Goal: Task Accomplishment & Management: Manage account settings

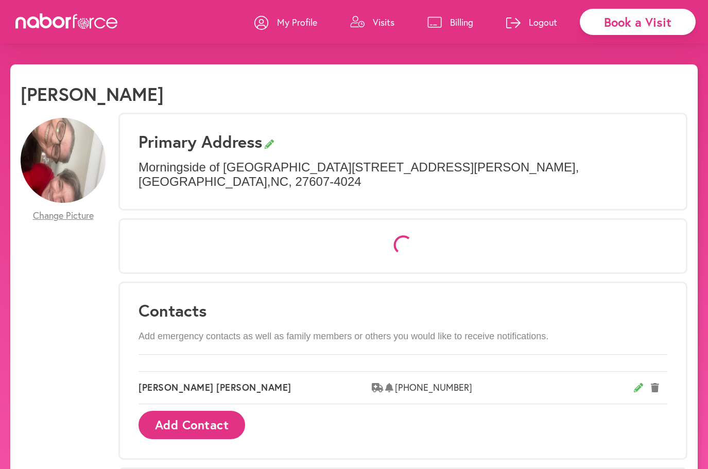
select select "*"
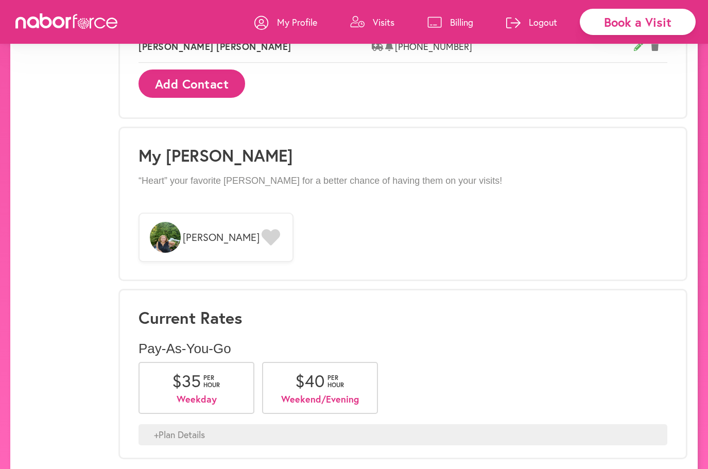
scroll to position [742, 0]
click at [192, 232] on span "[PERSON_NAME]" at bounding box center [221, 238] width 77 height 12
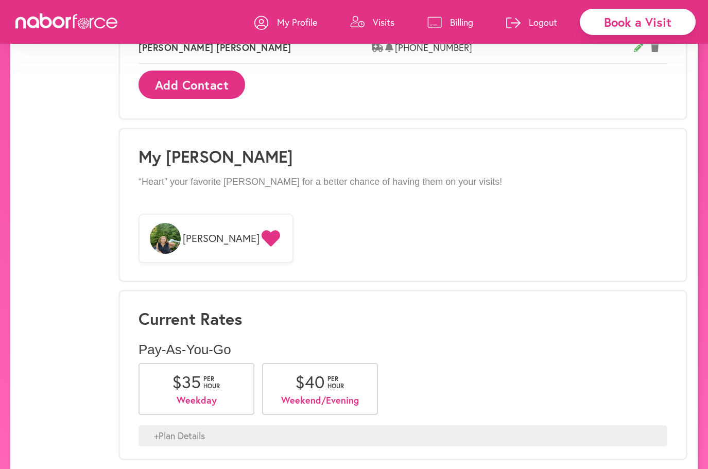
click at [193, 232] on span "[PERSON_NAME]" at bounding box center [221, 238] width 77 height 12
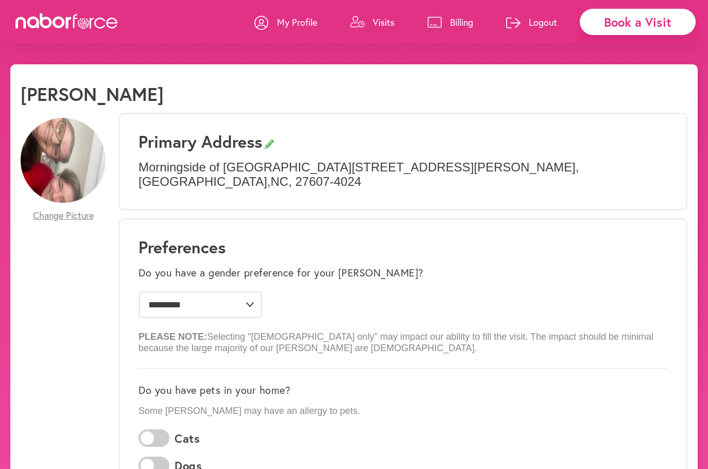
scroll to position [0, 0]
click at [633, 20] on div "Book a Visit" at bounding box center [638, 22] width 116 height 26
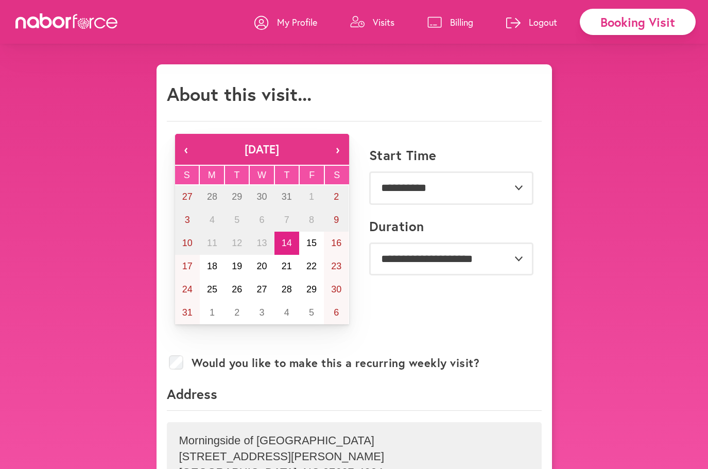
click at [297, 19] on p "My Profile" at bounding box center [297, 22] width 40 height 12
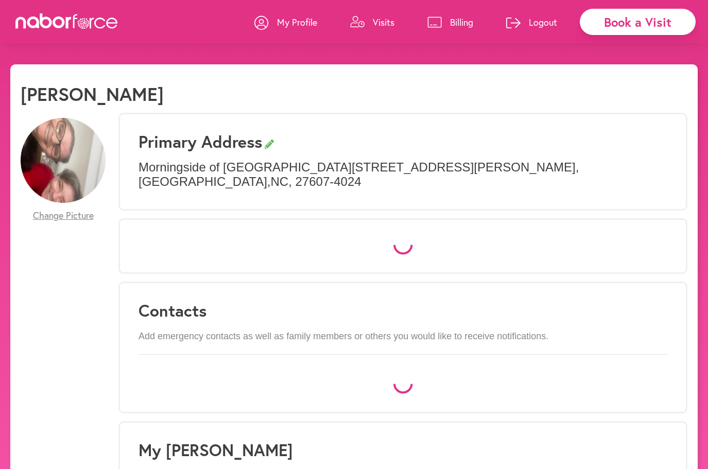
select select "*"
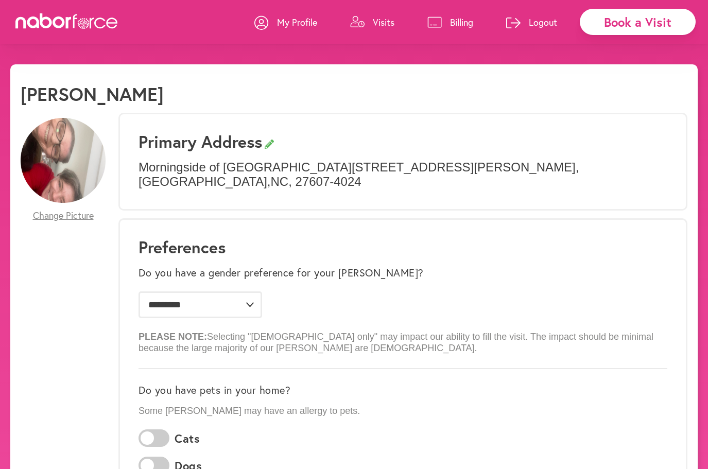
click at [452, 20] on p "Billing" at bounding box center [461, 22] width 23 height 12
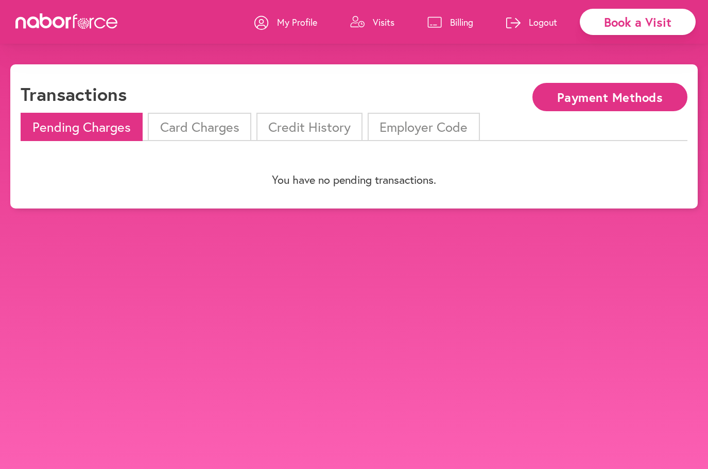
click at [614, 22] on div "Book a Visit" at bounding box center [638, 22] width 116 height 26
